Goal: Task Accomplishment & Management: Use online tool/utility

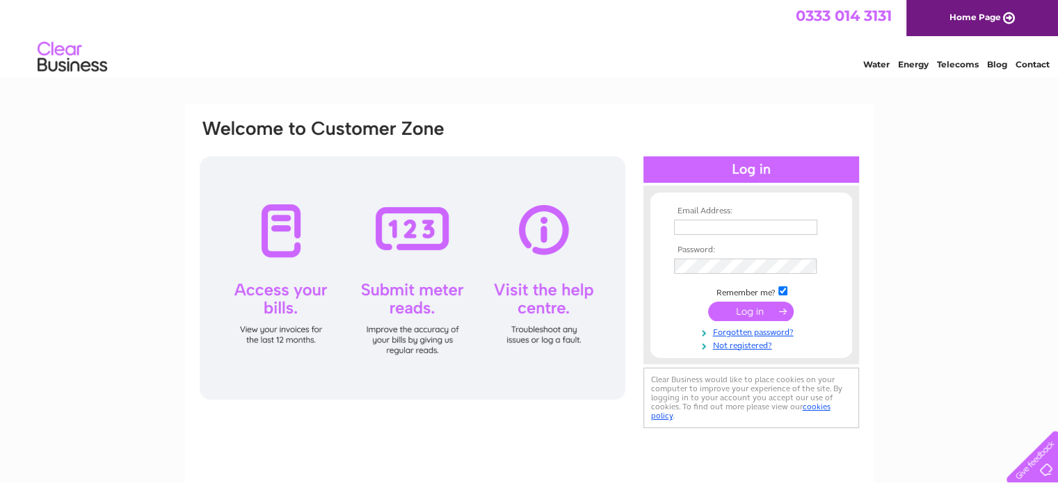
click at [737, 223] on input "text" at bounding box center [745, 227] width 143 height 15
click at [961, 258] on div "Email Address: Password:" at bounding box center [529, 417] width 1058 height 627
click at [740, 231] on input "text" at bounding box center [745, 227] width 143 height 15
paste input "subwayroehampton@gmail.com"
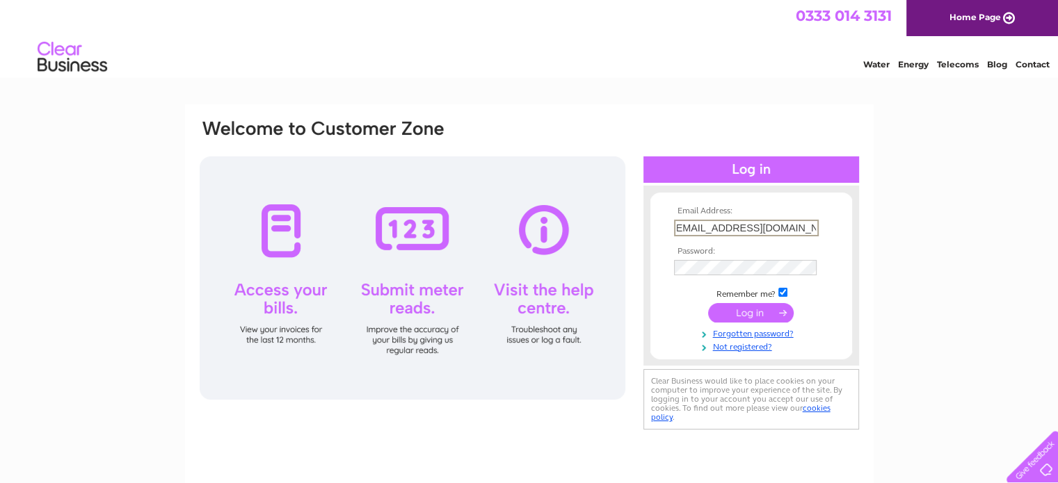
type input "subwayroehampton@gmail.com"
click at [754, 314] on input "submit" at bounding box center [751, 311] width 86 height 19
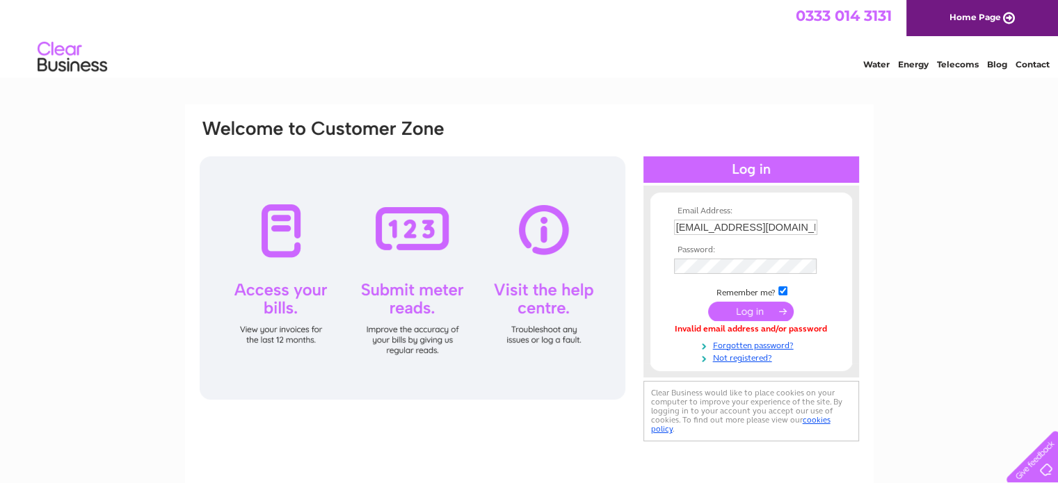
click at [951, 402] on div "Email Address: subwayroehampton@gmail.com Password:" at bounding box center [529, 417] width 1058 height 627
click at [754, 307] on input "submit" at bounding box center [751, 312] width 86 height 19
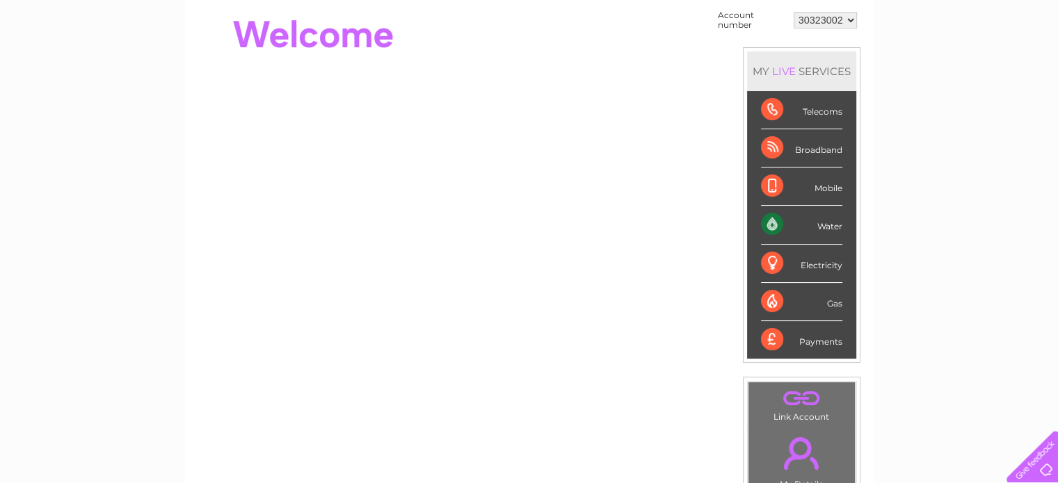
scroll to position [135, 0]
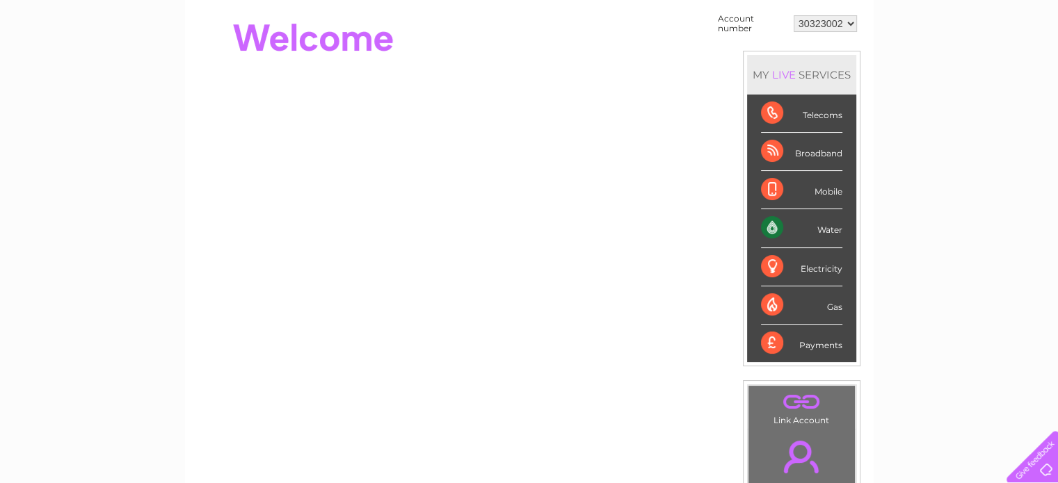
click at [771, 224] on div "Water" at bounding box center [801, 228] width 81 height 38
click at [829, 227] on div "Water" at bounding box center [801, 228] width 81 height 38
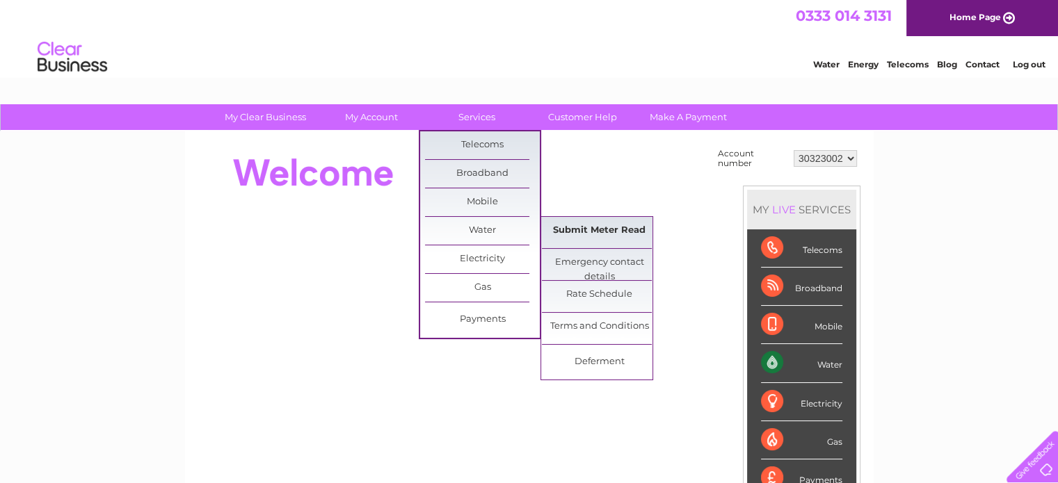
click at [591, 230] on link "Submit Meter Read" at bounding box center [599, 231] width 115 height 28
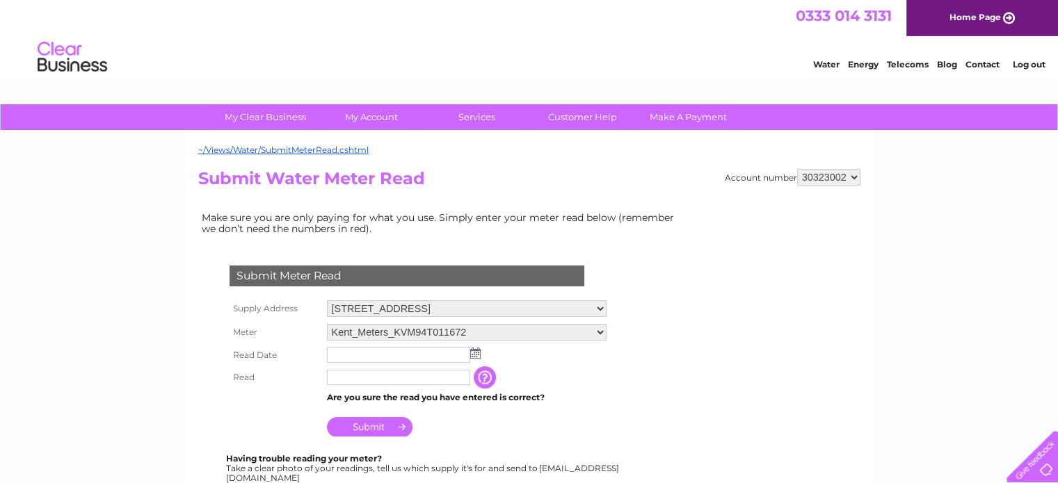
click at [396, 355] on input "text" at bounding box center [398, 355] width 143 height 15
click at [475, 353] on img at bounding box center [477, 353] width 10 height 11
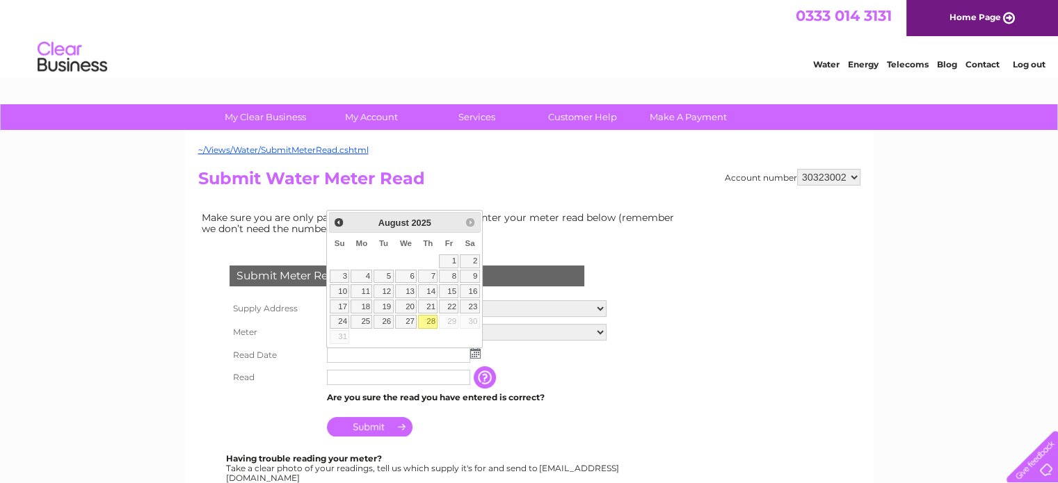
click at [432, 319] on link "28" at bounding box center [427, 322] width 19 height 14
type input "[DATE]"
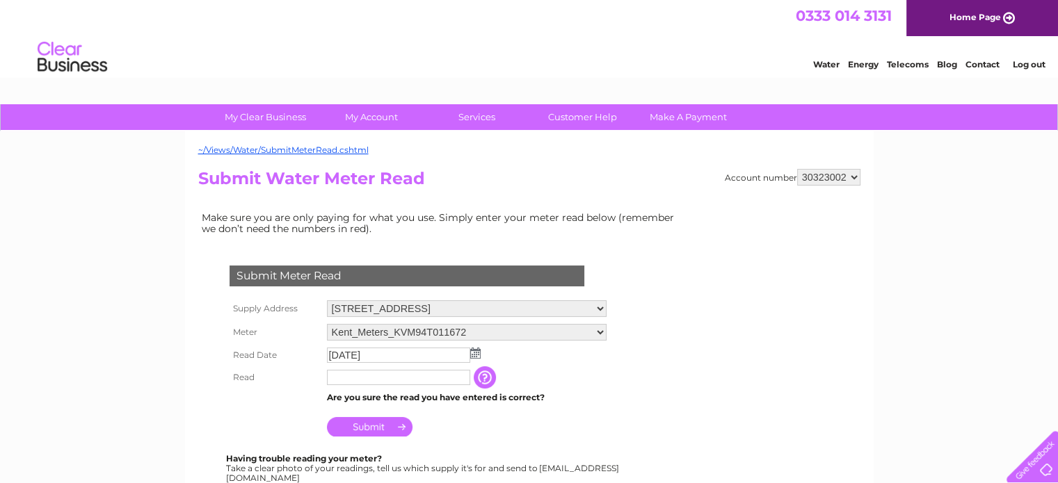
click at [598, 179] on h2 "Submit Water Meter Read" at bounding box center [529, 182] width 662 height 26
click at [393, 374] on input "text" at bounding box center [399, 378] width 145 height 17
type input "02052"
click at [484, 377] on input "button" at bounding box center [486, 378] width 25 height 22
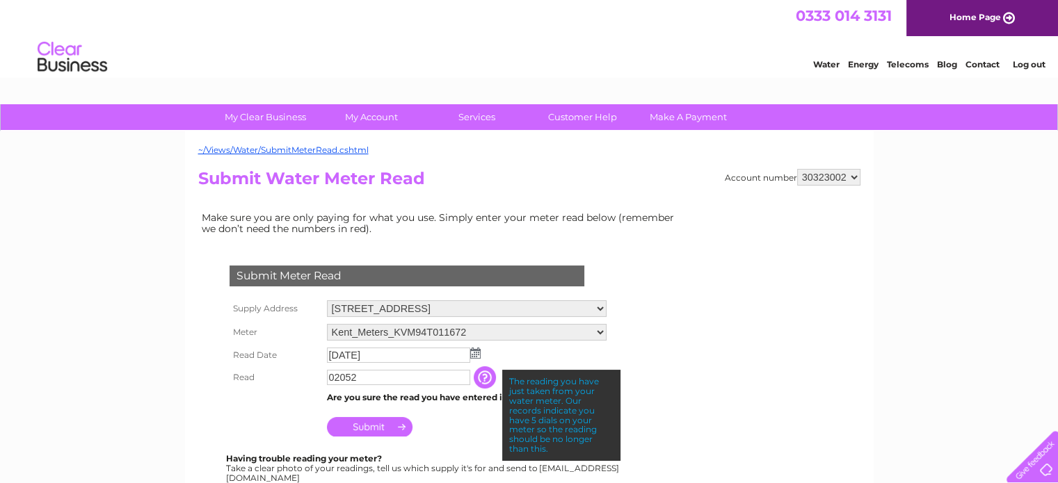
click at [631, 398] on form "Submit Meter Read Supply Address 47 Danebury Avenue, Putney, London, London, SW…" at bounding box center [441, 458] width 487 height 441
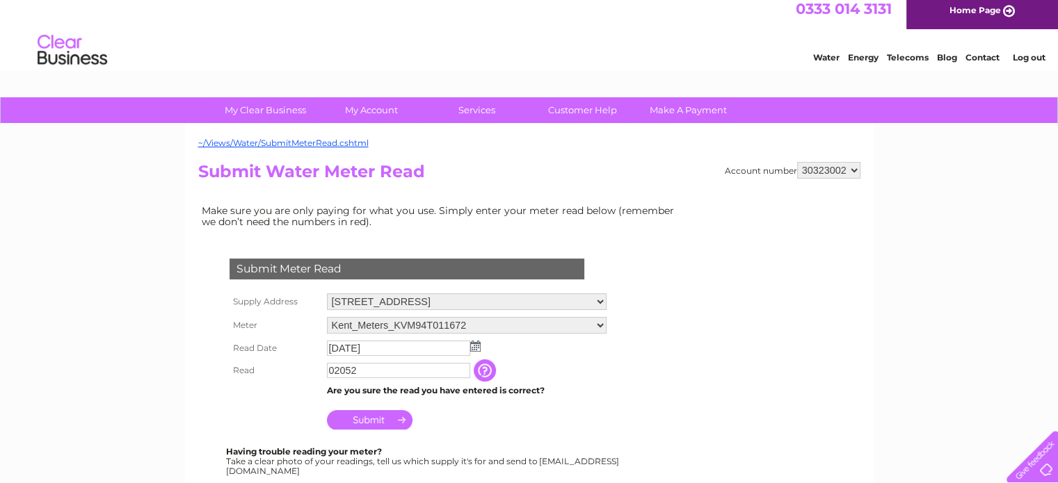
scroll to position [17, 0]
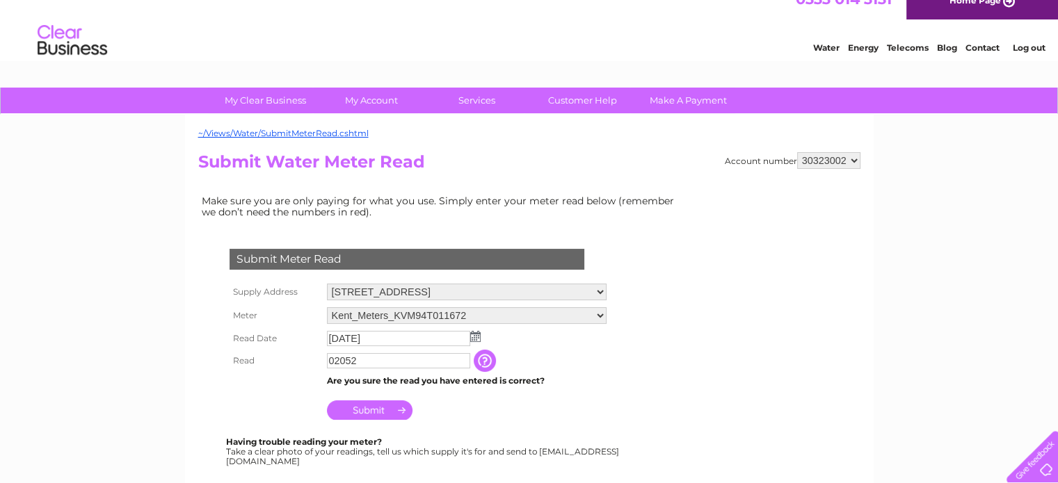
click at [590, 291] on select "47 Danebury Avenue, Putney, London, London, SW15 4DQ" at bounding box center [467, 292] width 280 height 17
click at [610, 347] on td "2025/08/28" at bounding box center [466, 340] width 287 height 22
click at [353, 408] on input "Submit" at bounding box center [370, 410] width 86 height 19
